Goal: Information Seeking & Learning: Check status

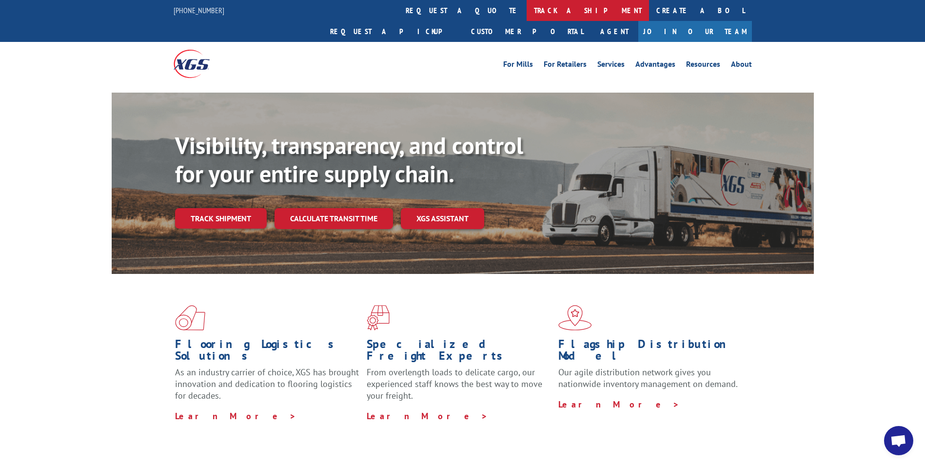
click at [527, 8] on link "track a shipment" at bounding box center [588, 10] width 122 height 21
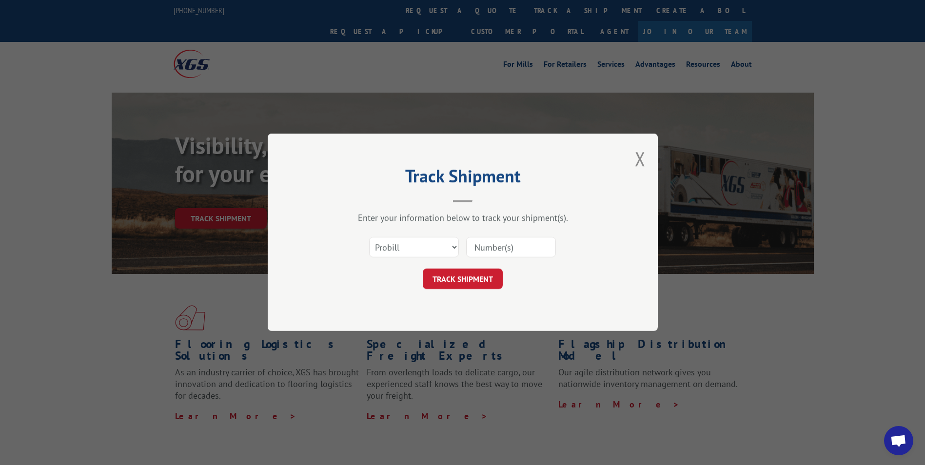
click at [498, 249] on input at bounding box center [511, 247] width 90 height 20
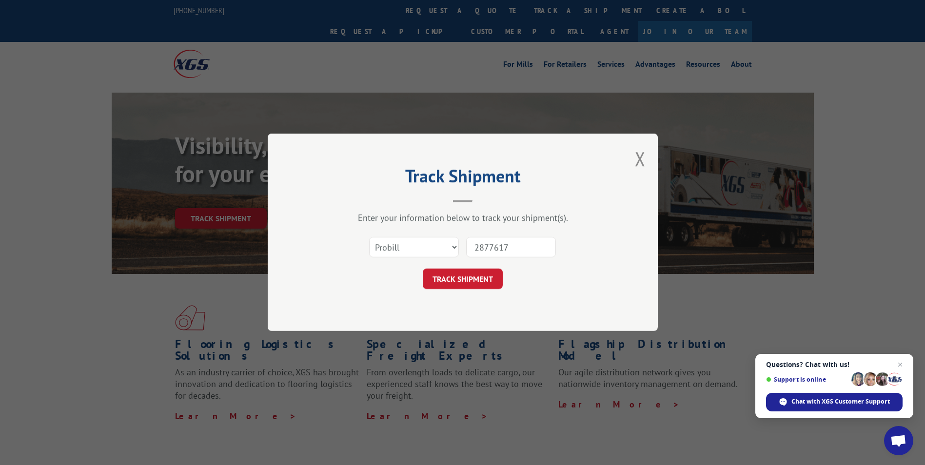
drag, startPoint x: 510, startPoint y: 247, endPoint x: 400, endPoint y: 241, distance: 109.9
click at [400, 241] on div "Select category... Probill BOL PO 2877617" at bounding box center [462, 248] width 293 height 32
type input "17692583"
click at [456, 283] on button "TRACK SHIPMENT" at bounding box center [463, 279] width 80 height 20
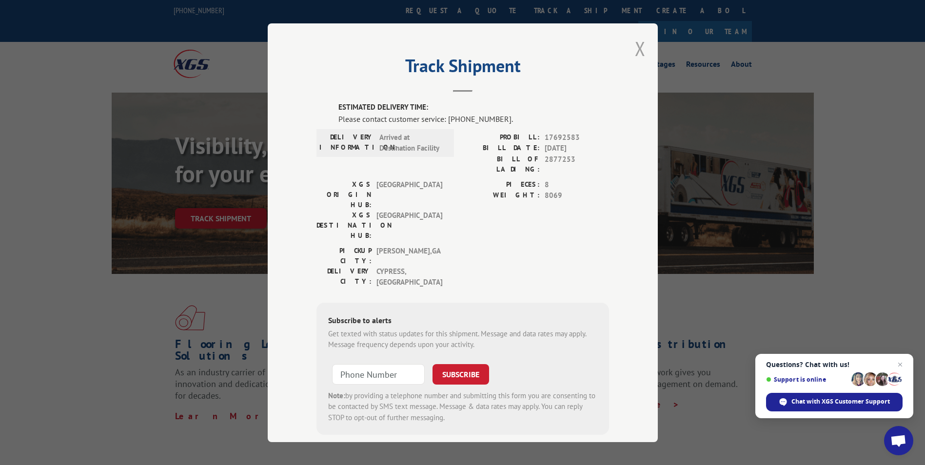
click at [641, 52] on button "Close modal" at bounding box center [640, 49] width 11 height 26
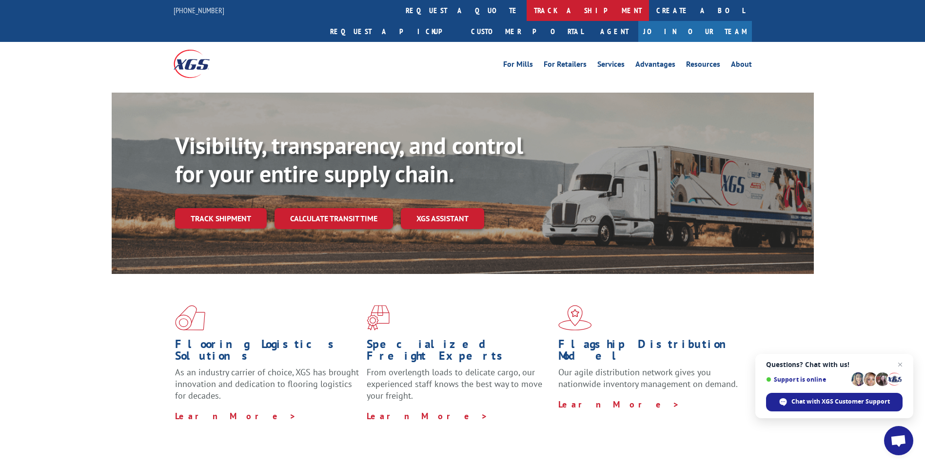
click at [527, 4] on link "track a shipment" at bounding box center [588, 10] width 122 height 21
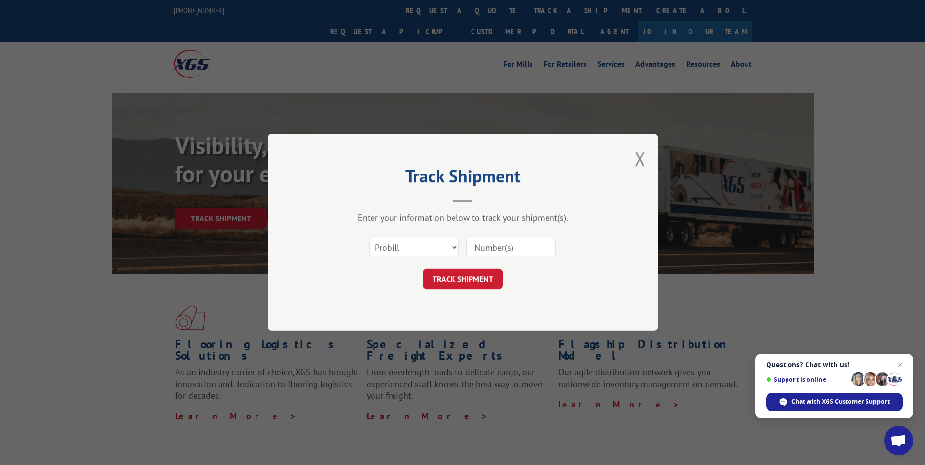
click at [487, 243] on input at bounding box center [511, 247] width 90 height 20
type input "17637428"
click at [473, 278] on button "TRACK SHIPMENT" at bounding box center [463, 279] width 80 height 20
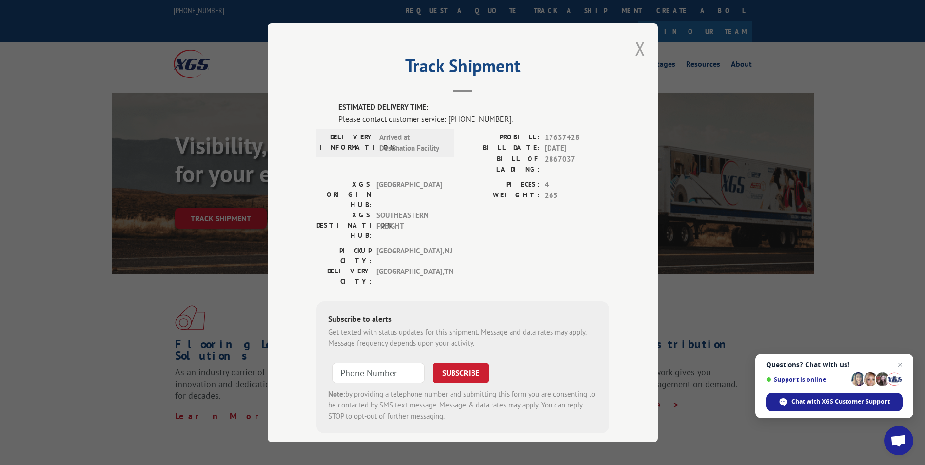
click at [640, 55] on button "Close modal" at bounding box center [640, 49] width 11 height 26
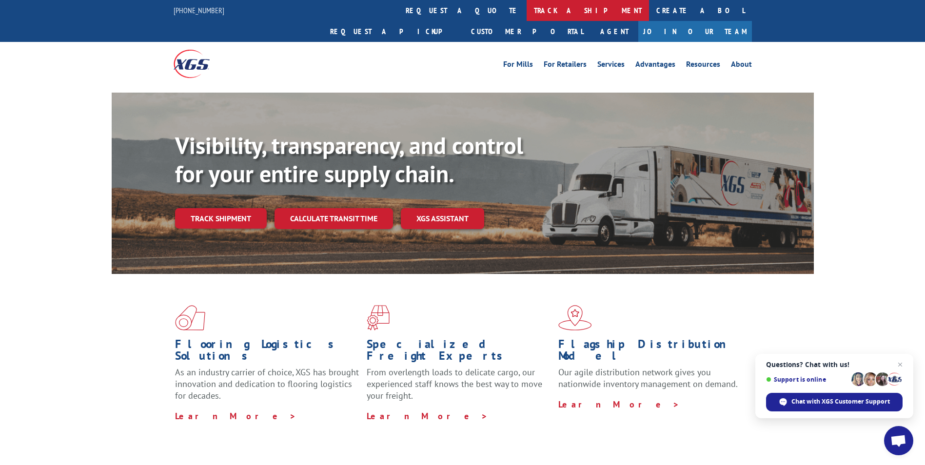
click at [527, 14] on link "track a shipment" at bounding box center [588, 10] width 122 height 21
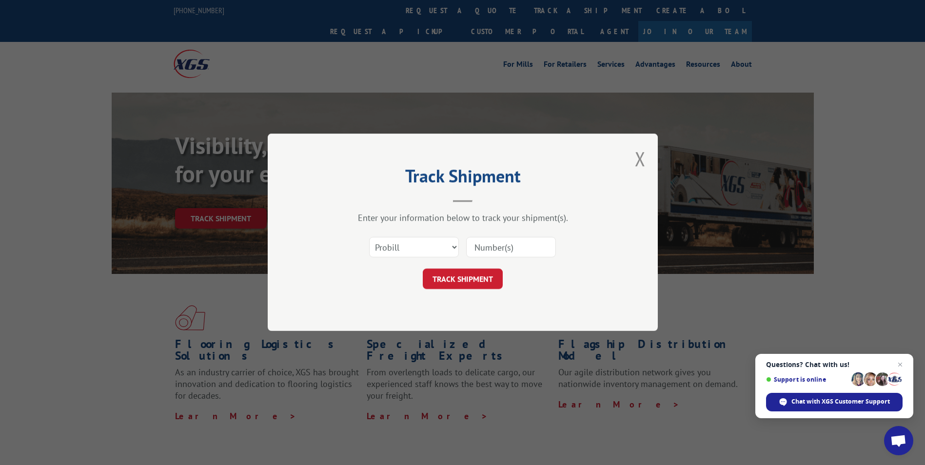
click at [500, 244] on input at bounding box center [511, 247] width 90 height 20
type input "17696347"
click at [489, 283] on button "TRACK SHIPMENT" at bounding box center [463, 279] width 80 height 20
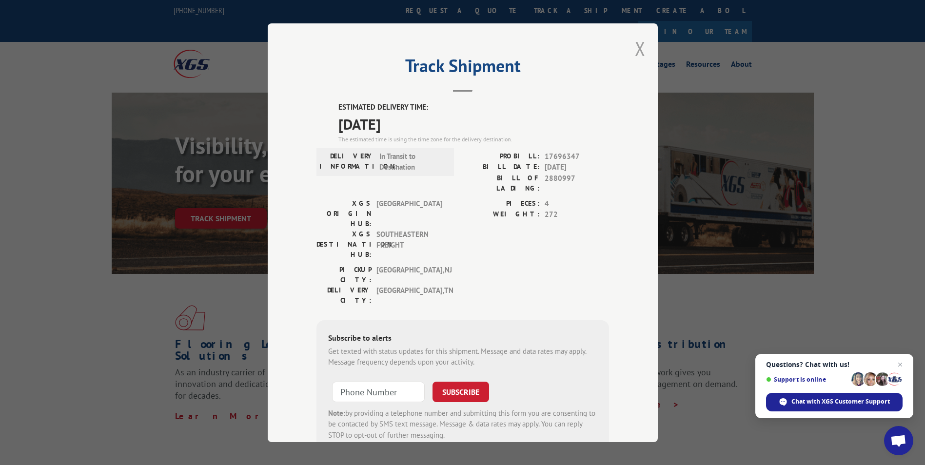
click at [639, 51] on button "Close modal" at bounding box center [640, 49] width 11 height 26
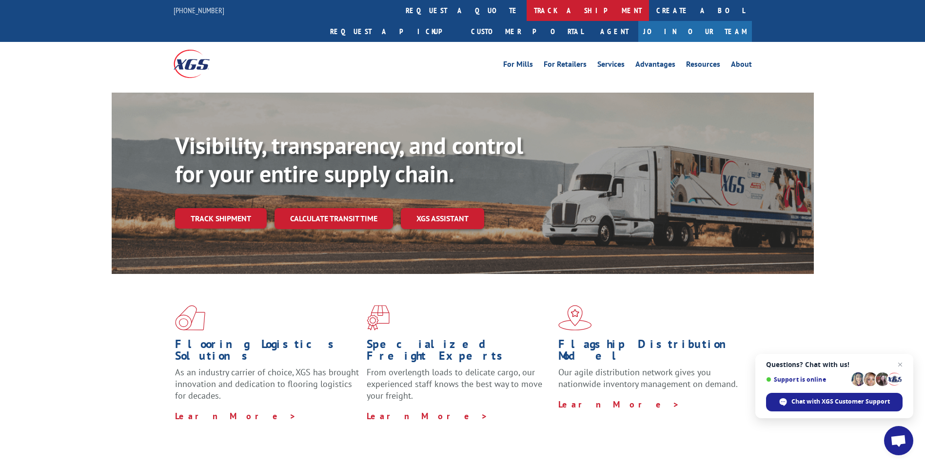
click at [527, 11] on link "track a shipment" at bounding box center [588, 10] width 122 height 21
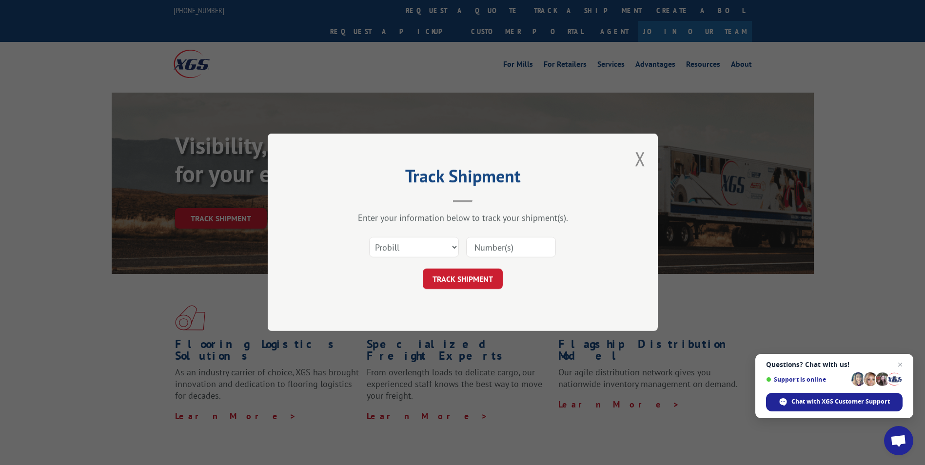
click at [515, 249] on input at bounding box center [511, 247] width 90 height 20
type input "17688286"
click at [457, 281] on button "TRACK SHIPMENT" at bounding box center [463, 279] width 80 height 20
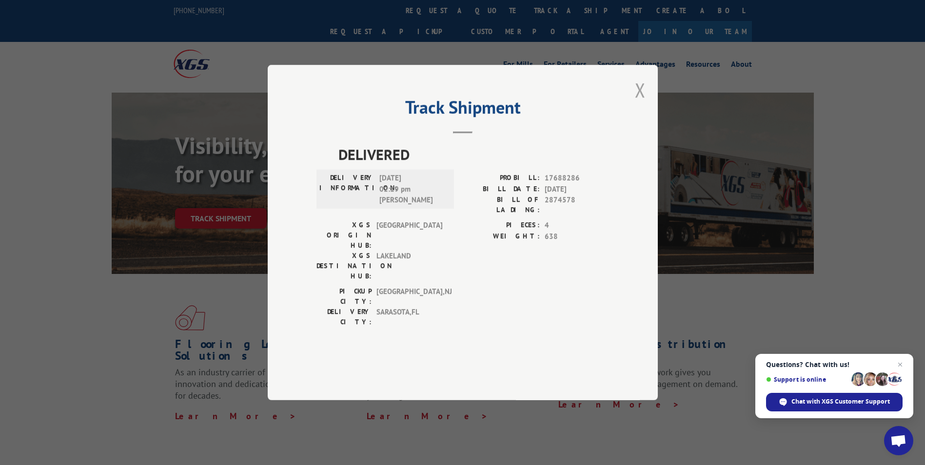
click at [639, 103] on button "Close modal" at bounding box center [640, 90] width 11 height 26
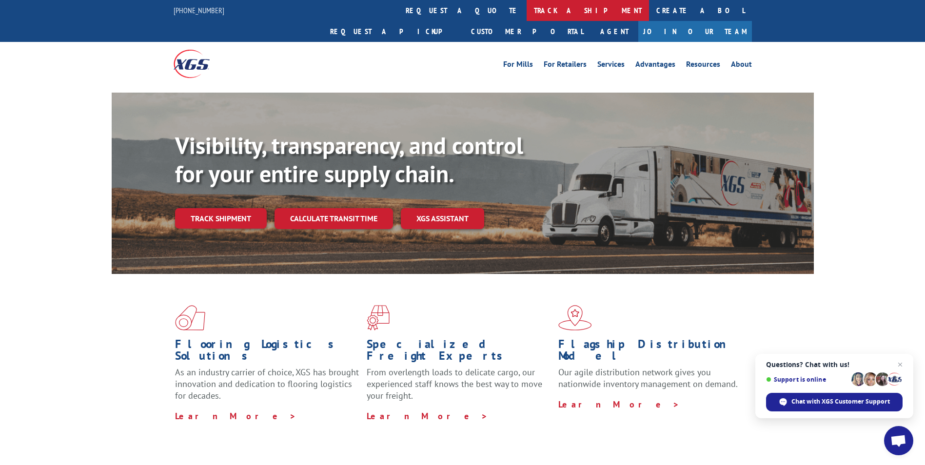
click at [527, 2] on link "track a shipment" at bounding box center [588, 10] width 122 height 21
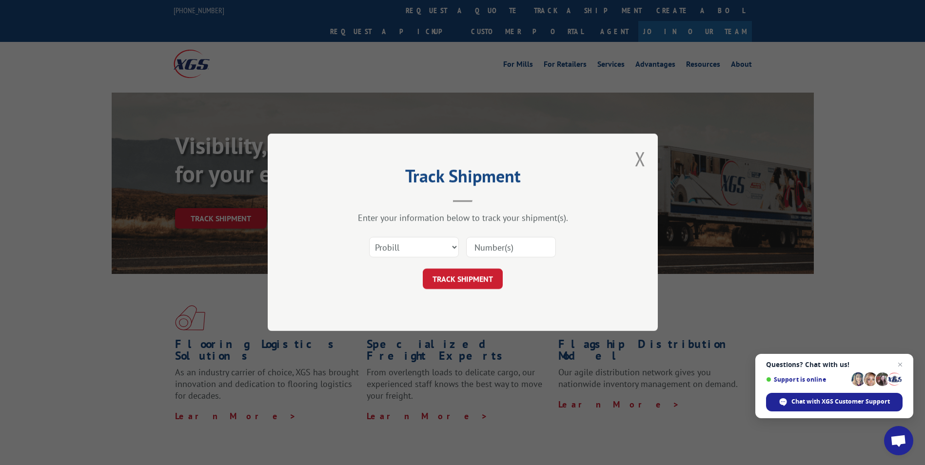
click at [497, 249] on input at bounding box center [511, 247] width 90 height 20
type input "17691711"
click at [454, 277] on button "TRACK SHIPMENT" at bounding box center [463, 279] width 80 height 20
